Goal: Task Accomplishment & Management: Manage account settings

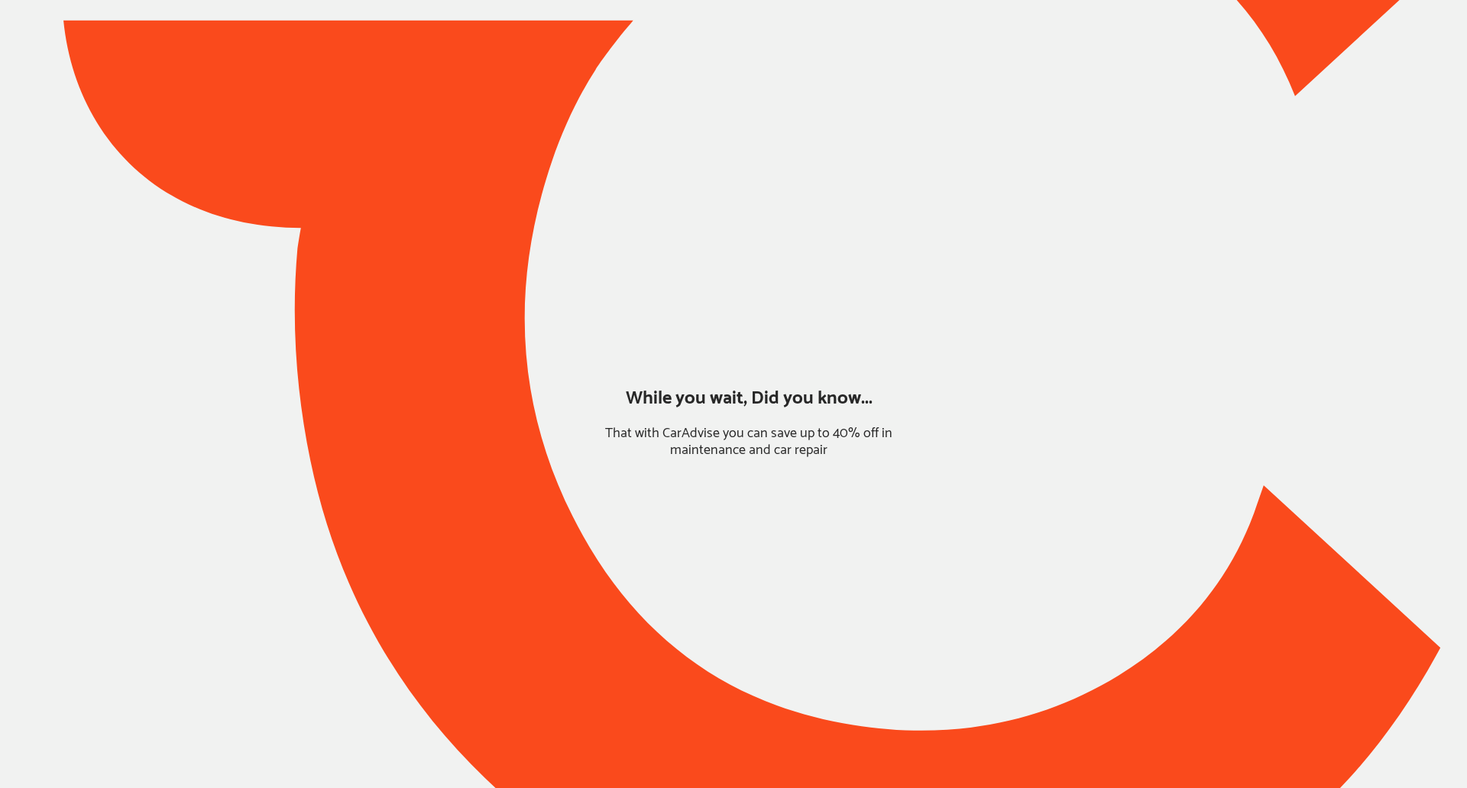
type input "*******"
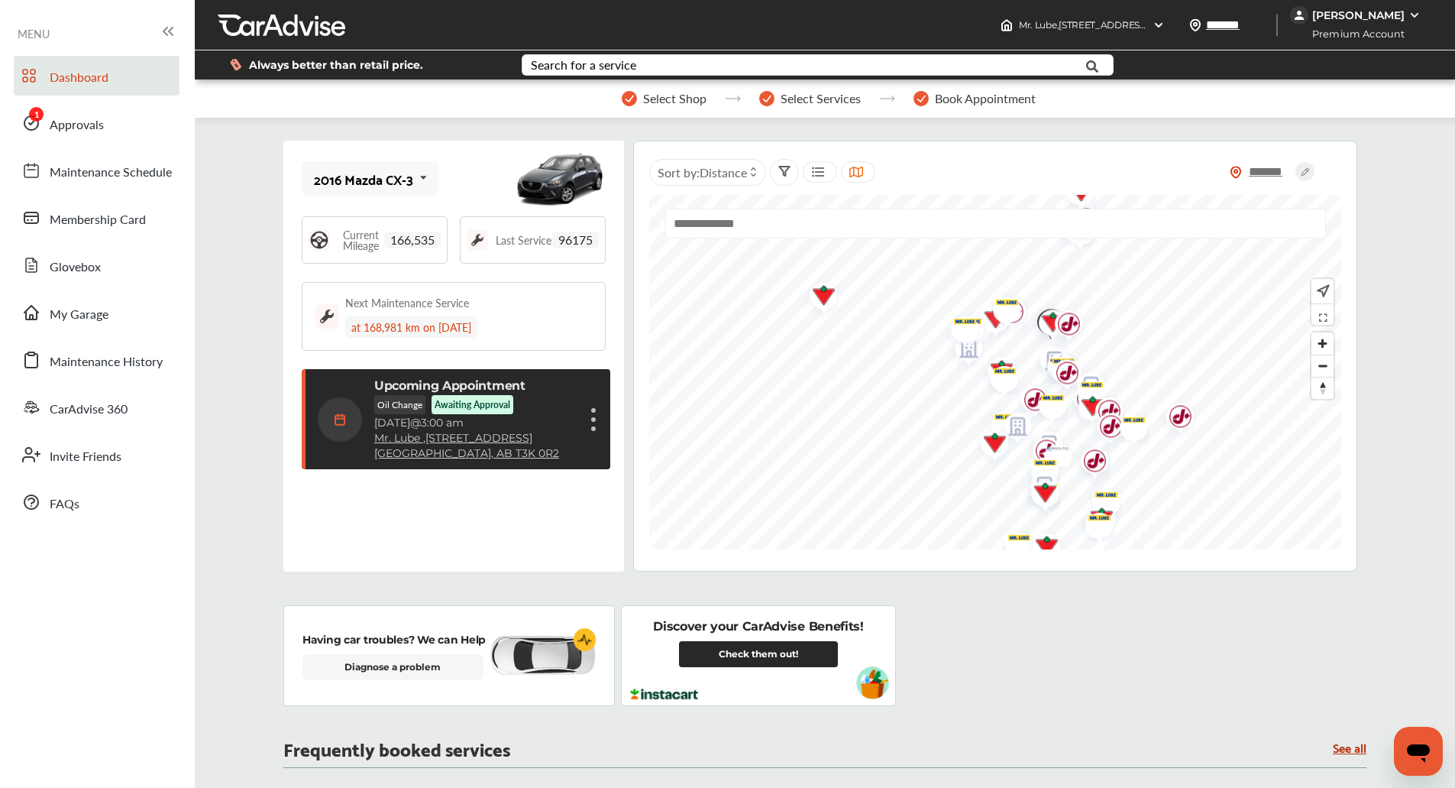
click at [1349, 20] on div "[PERSON_NAME]" at bounding box center [1358, 15] width 92 height 14
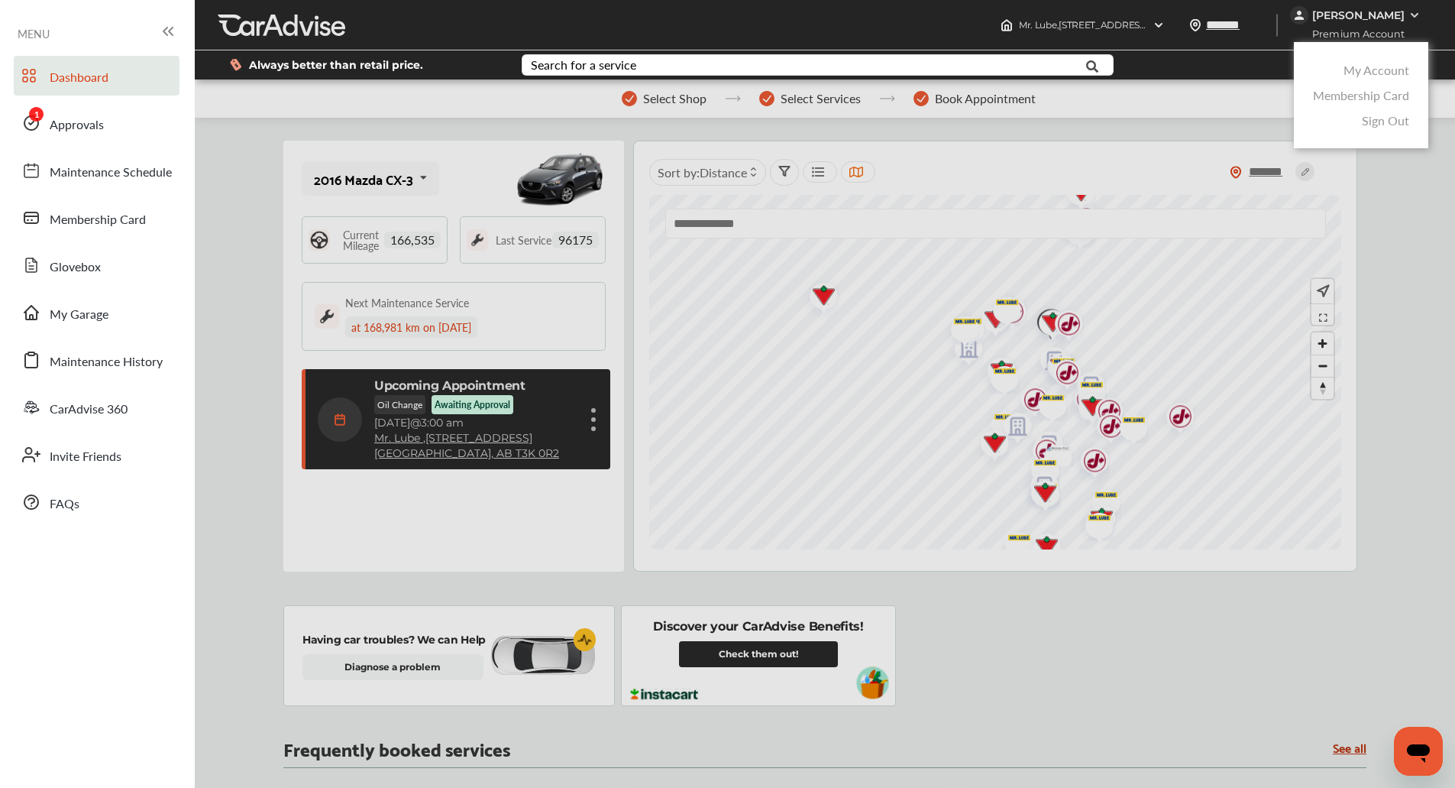
click at [1349, 61] on link "My Account" at bounding box center [1377, 70] width 66 height 18
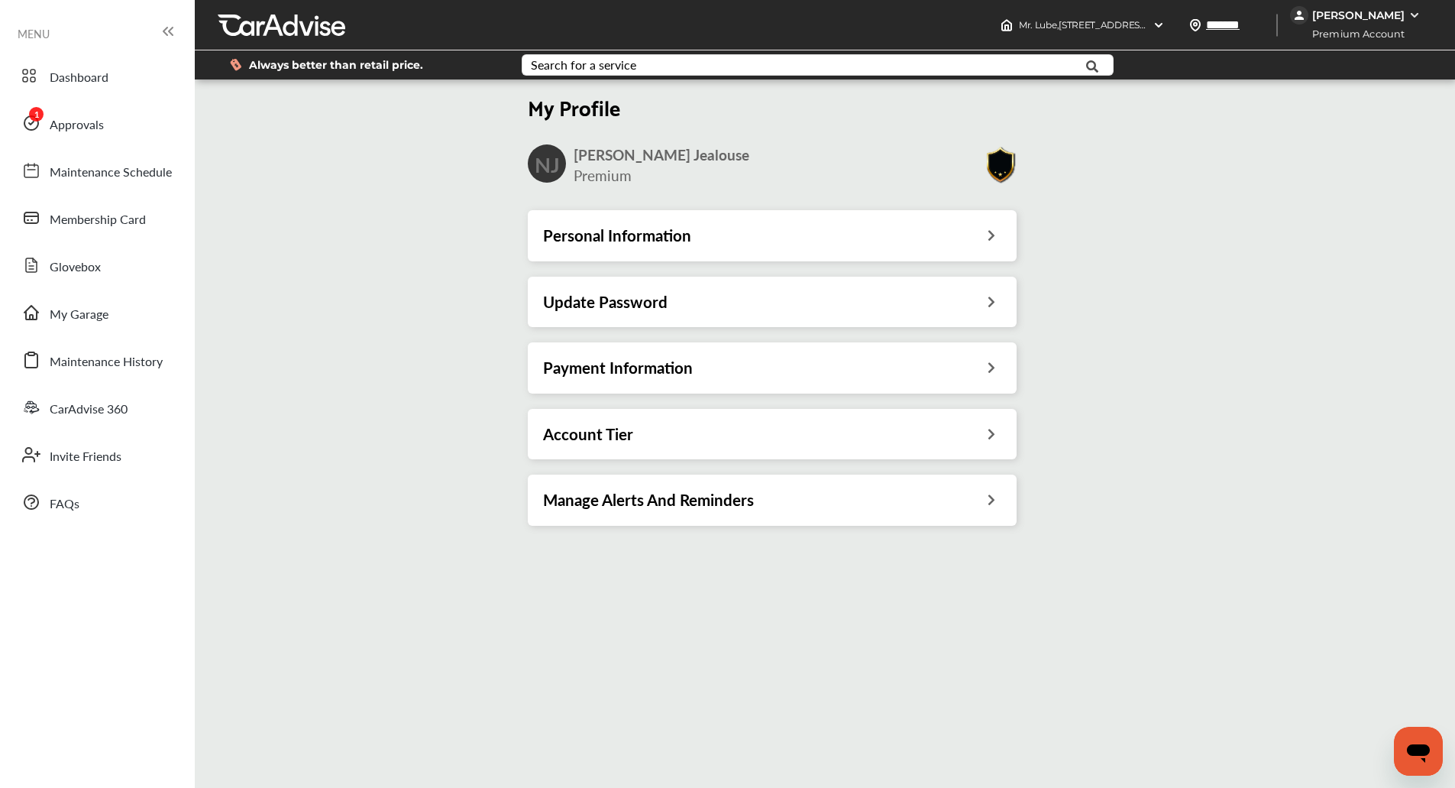
click at [865, 228] on div "Personal Information" at bounding box center [772, 235] width 458 height 20
click at [616, 367] on h3 "Payment Information" at bounding box center [618, 367] width 150 height 20
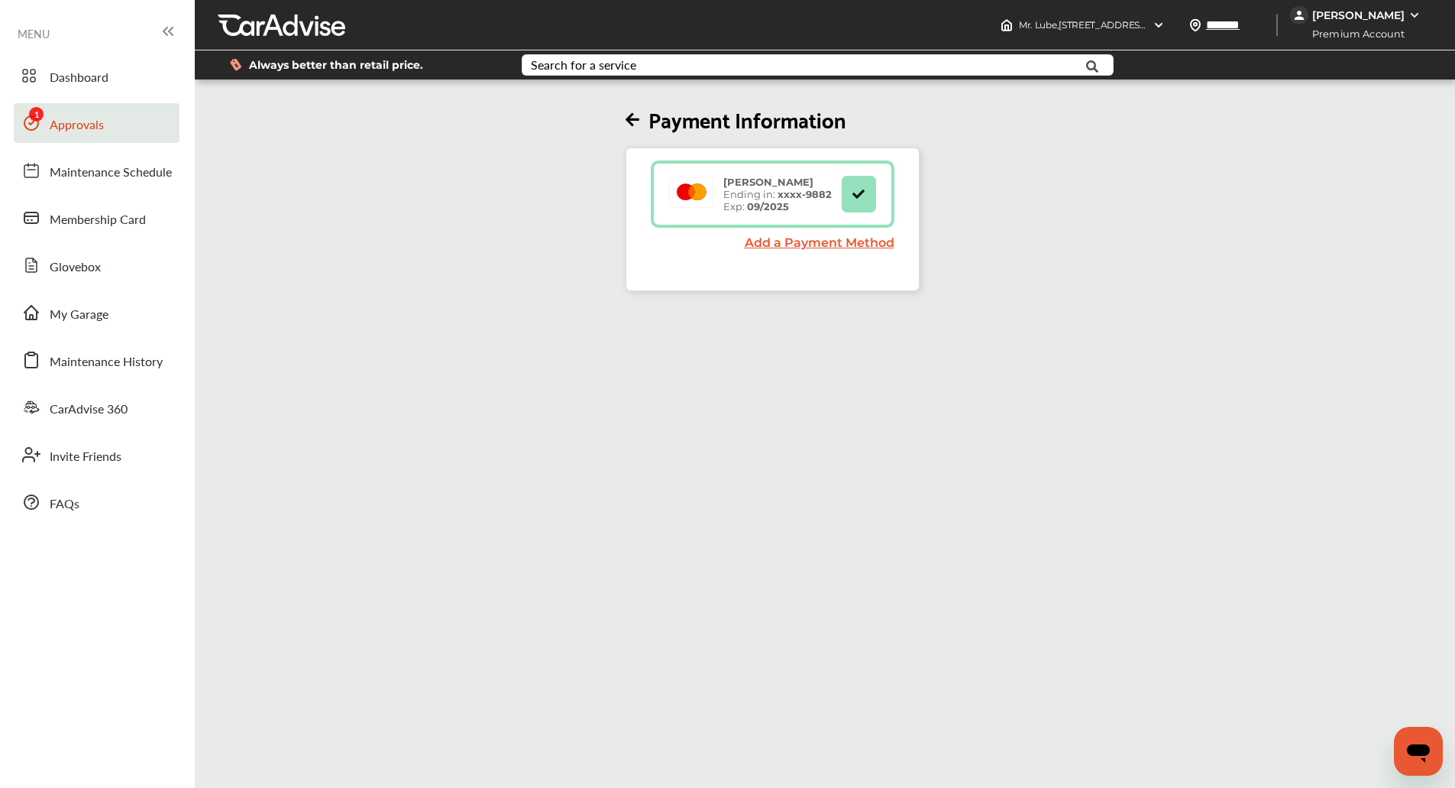
click at [76, 119] on span "Approvals" at bounding box center [77, 125] width 54 height 20
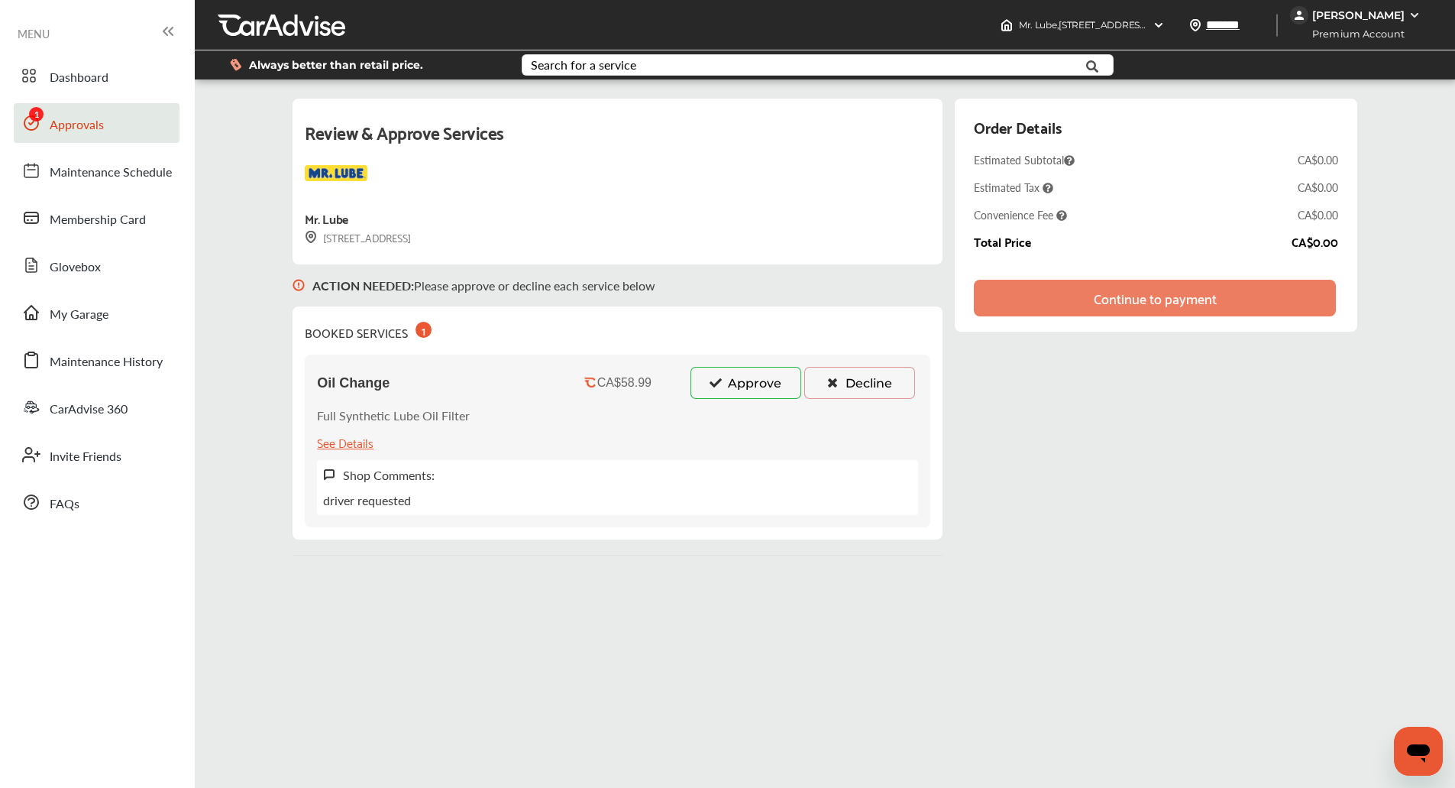
click at [936, 267] on div "ACTION NEEDED : Please approve or decline each service below" at bounding box center [618, 285] width 650 height 42
click at [952, 228] on div "Review & Approve Services Mr. Lube [STREET_ADDRESS] ACTION NEEDED : Please appr…" at bounding box center [825, 327] width 1064 height 457
click at [218, 167] on div "Review & Approve Services Mr. Lube [STREET_ADDRESS] ACTION NEEDED : Please appr…" at bounding box center [825, 327] width 1253 height 472
click at [95, 73] on span "Dashboard" at bounding box center [79, 78] width 59 height 20
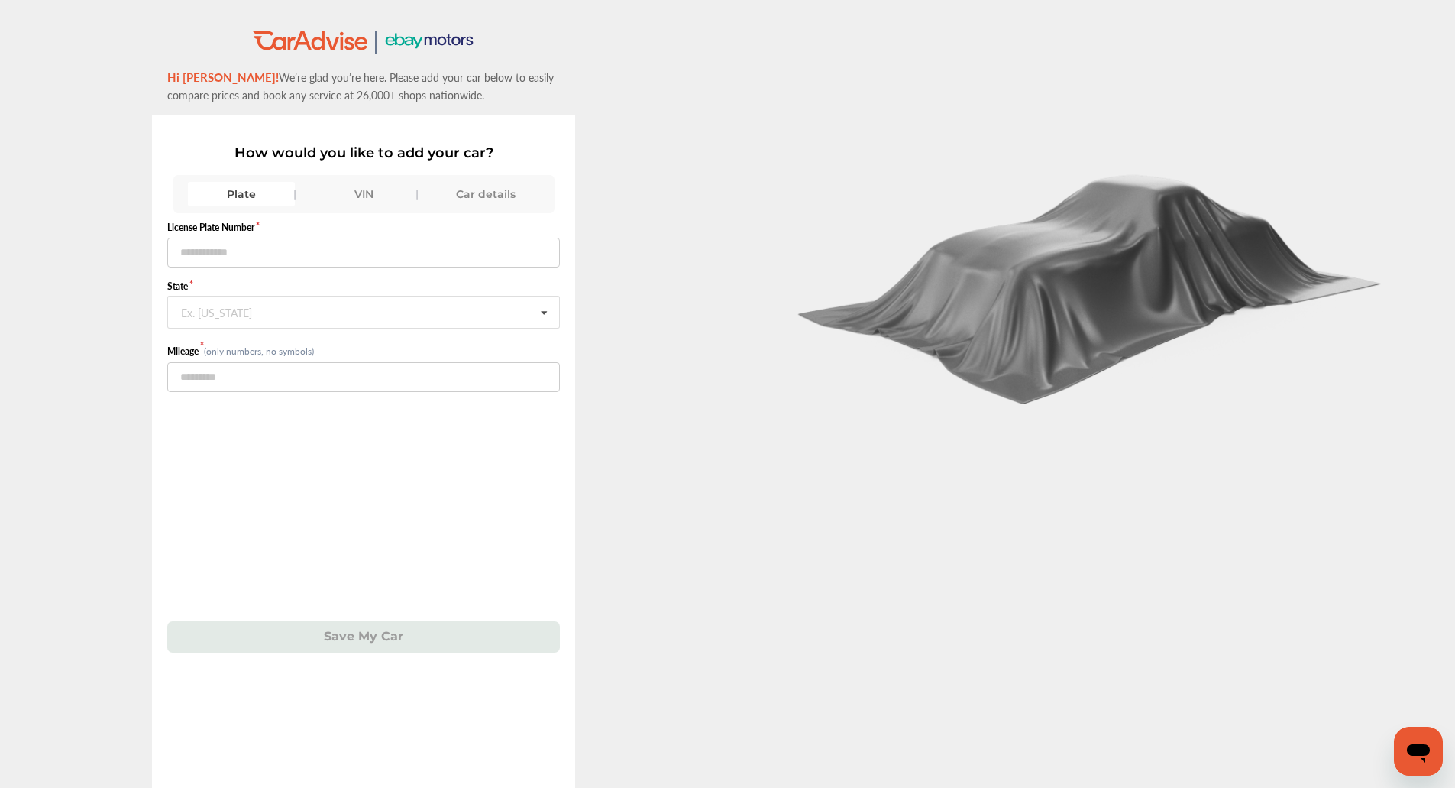
click at [348, 193] on div "VIN" at bounding box center [363, 194] width 107 height 24
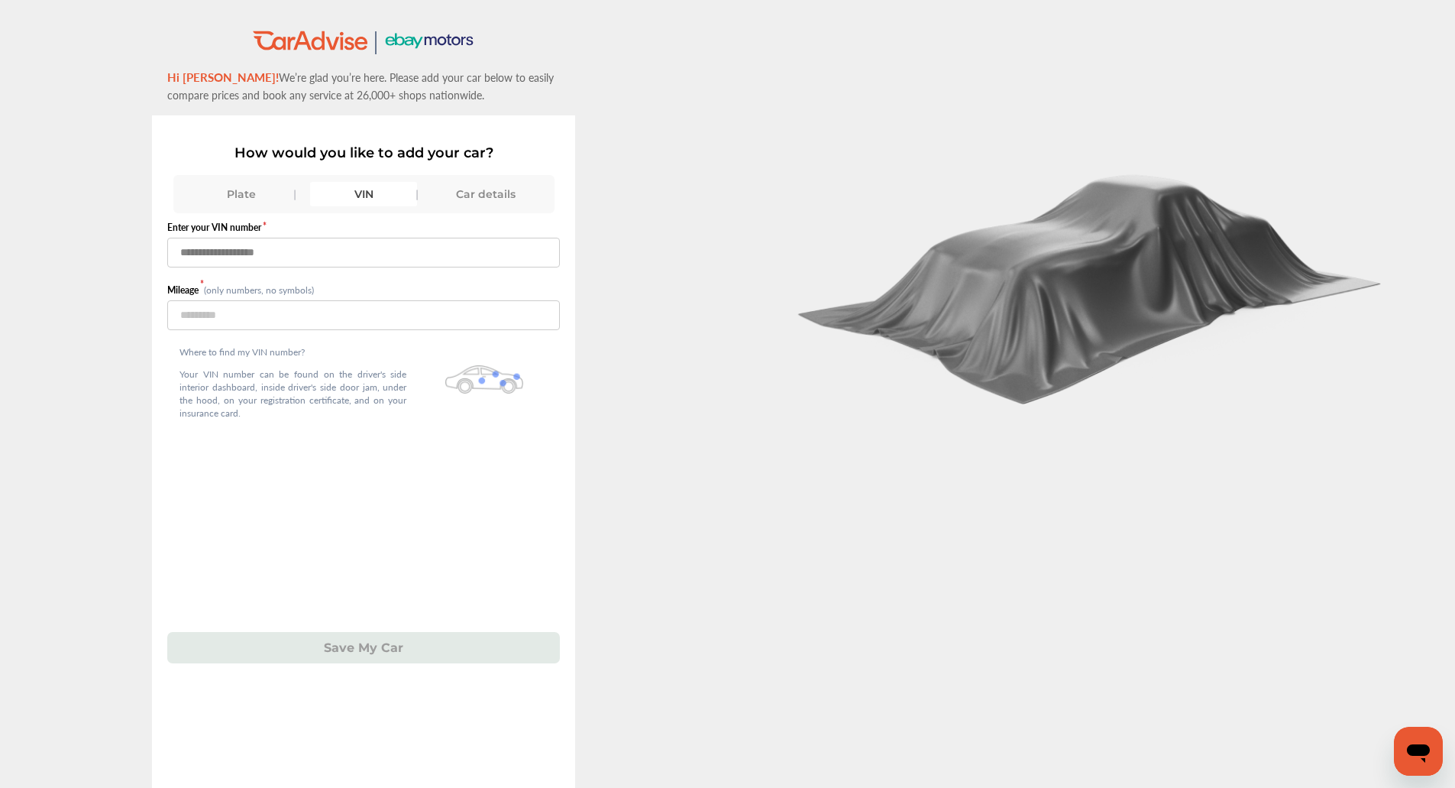
click at [333, 260] on input "text" at bounding box center [363, 253] width 393 height 30
